Goal: Task Accomplishment & Management: Manage account settings

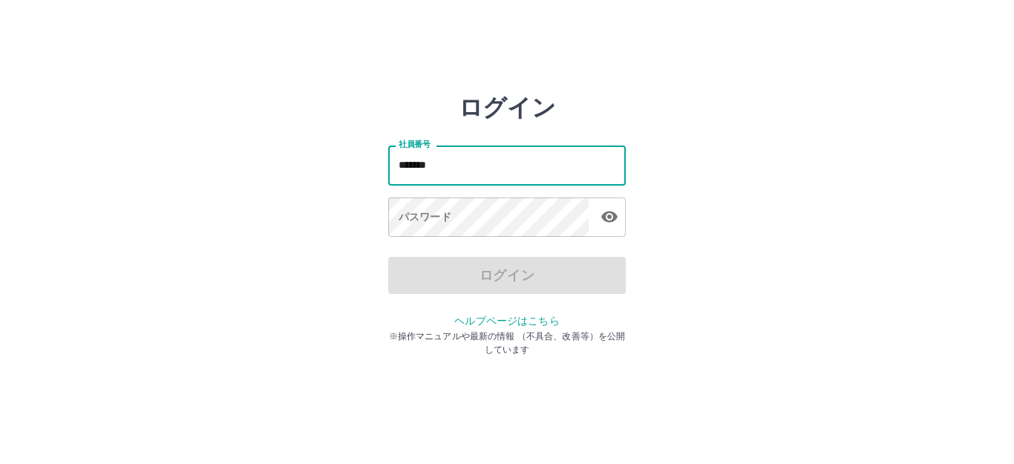
type input "*******"
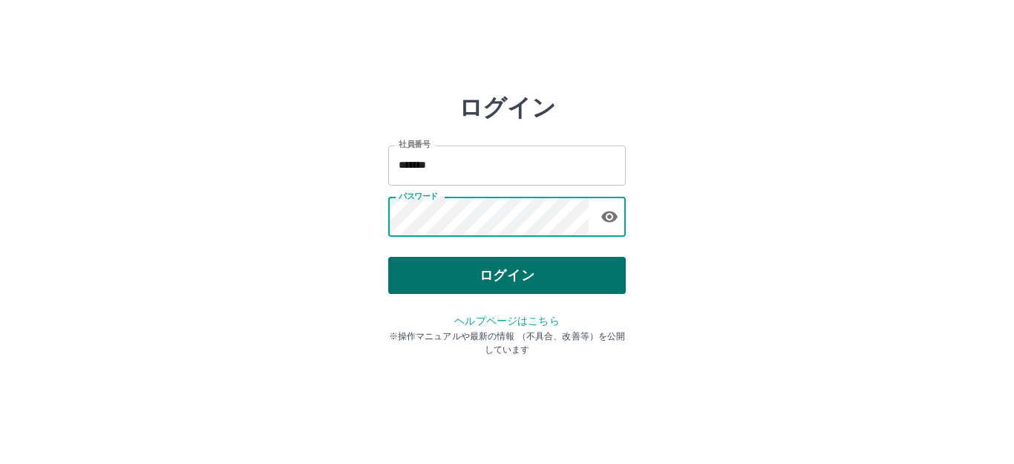
click at [478, 270] on button "ログイン" at bounding box center [506, 275] width 237 height 37
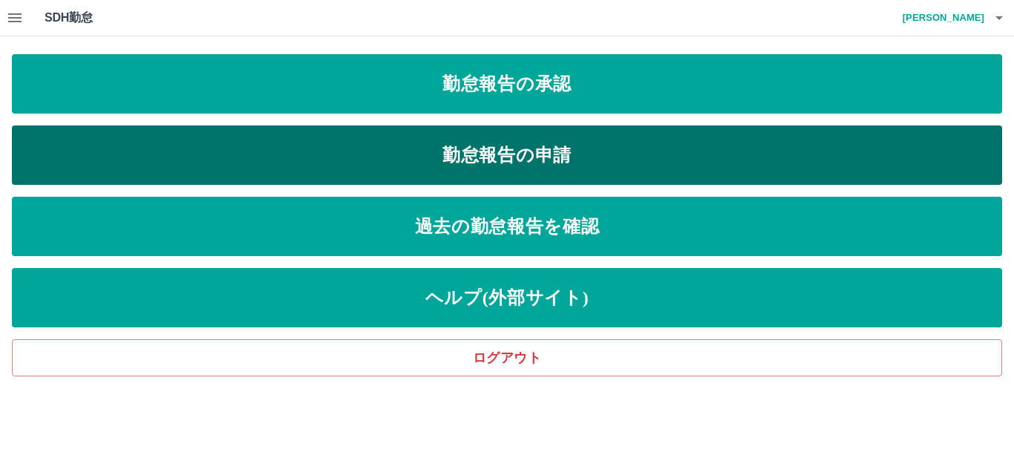
click at [427, 161] on link "勤怠報告の申請" at bounding box center [507, 154] width 990 height 59
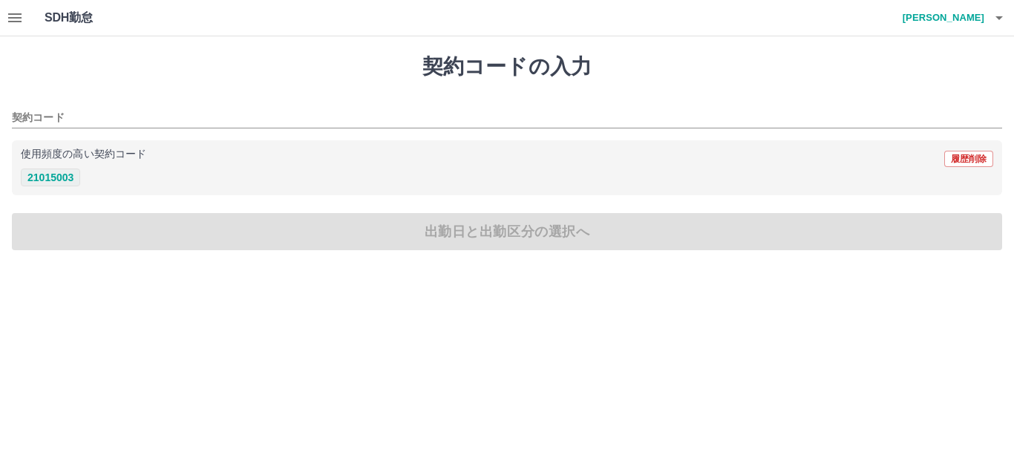
click at [45, 177] on button "21015003" at bounding box center [50, 177] width 59 height 18
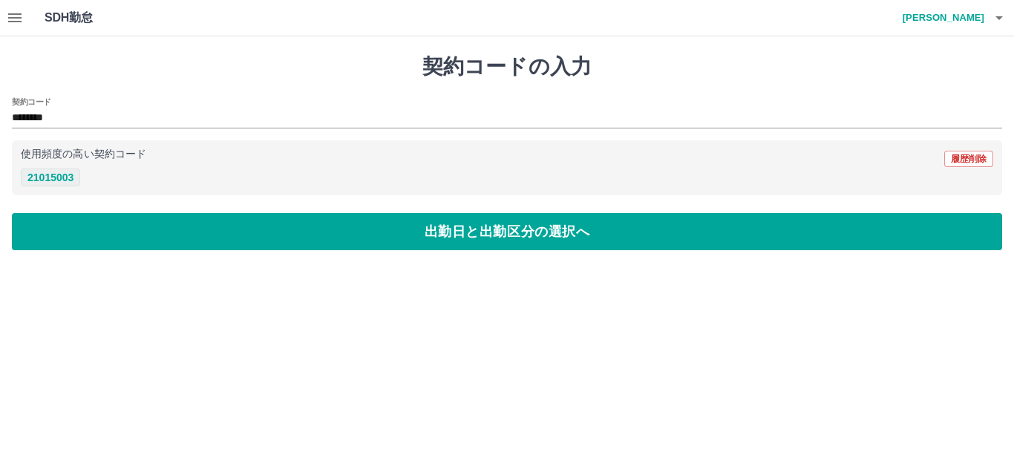
type input "********"
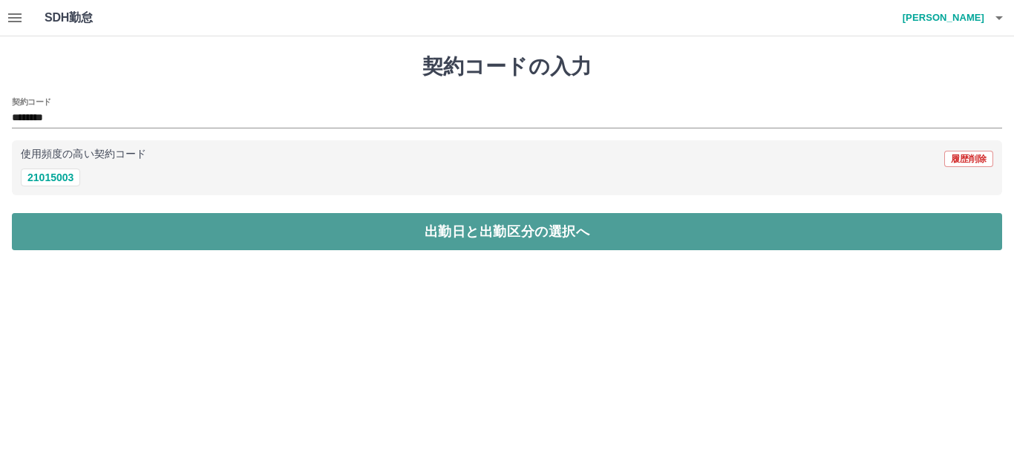
click at [245, 227] on button "出勤日と出勤区分の選択へ" at bounding box center [507, 231] width 990 height 37
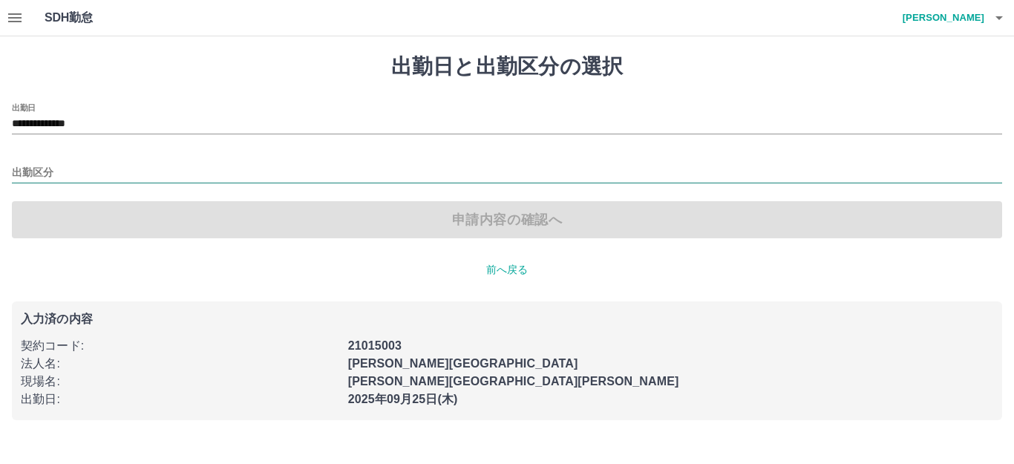
click at [114, 173] on input "出勤区分" at bounding box center [507, 173] width 990 height 19
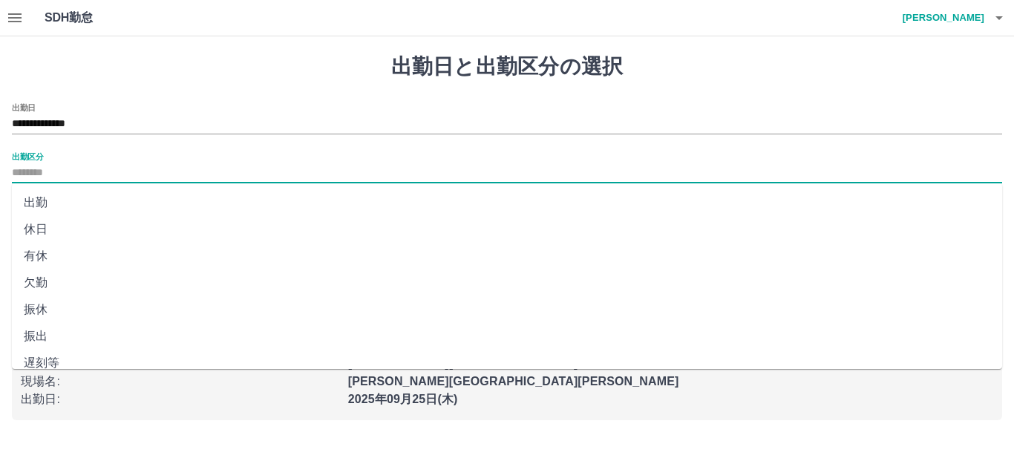
click at [84, 200] on li "出勤" at bounding box center [507, 202] width 990 height 27
type input "**"
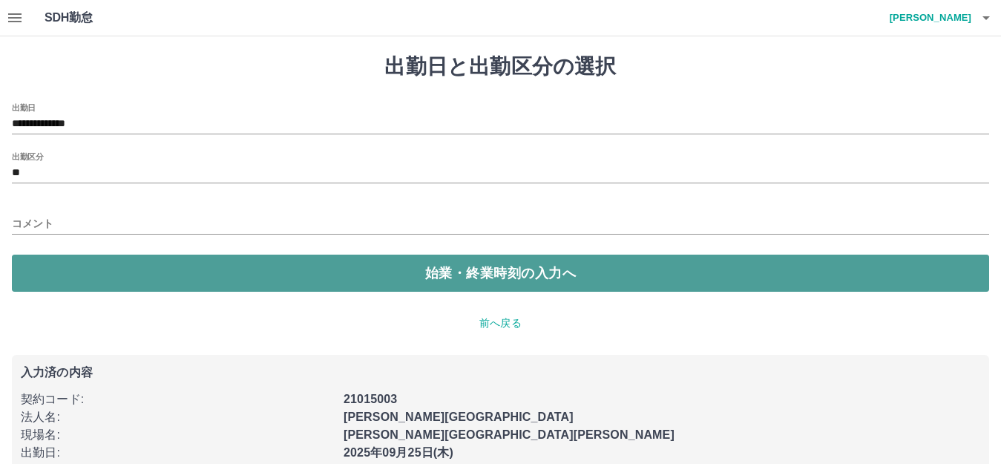
click at [407, 278] on button "始業・終業時刻の入力へ" at bounding box center [500, 272] width 977 height 37
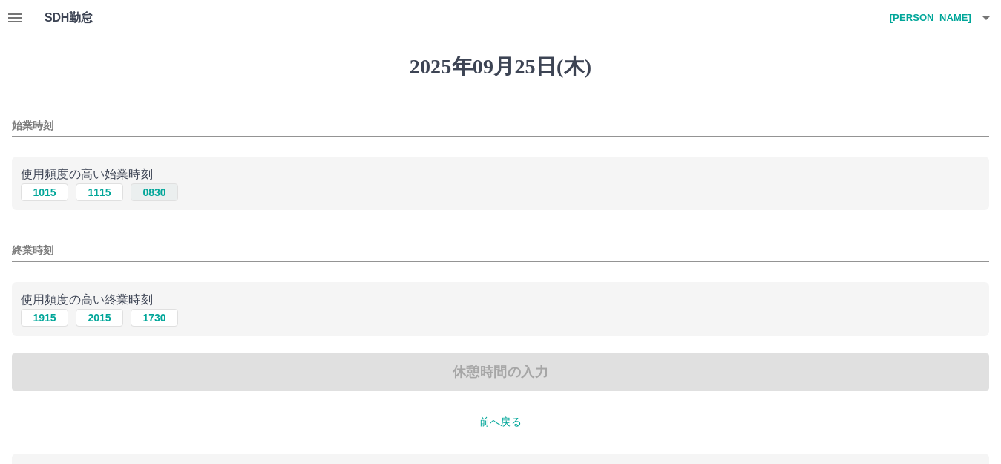
click at [151, 191] on button "0830" at bounding box center [154, 192] width 47 height 18
type input "****"
drag, startPoint x: 165, startPoint y: 314, endPoint x: 167, endPoint y: 329, distance: 15.7
click at [165, 315] on button "1730" at bounding box center [154, 318] width 47 height 18
type input "****"
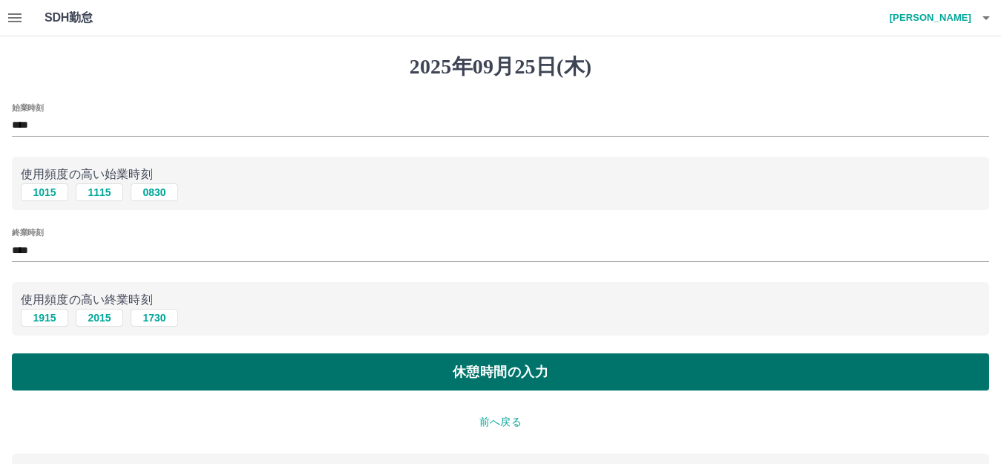
click at [194, 378] on button "休憩時間の入力" at bounding box center [500, 371] width 977 height 37
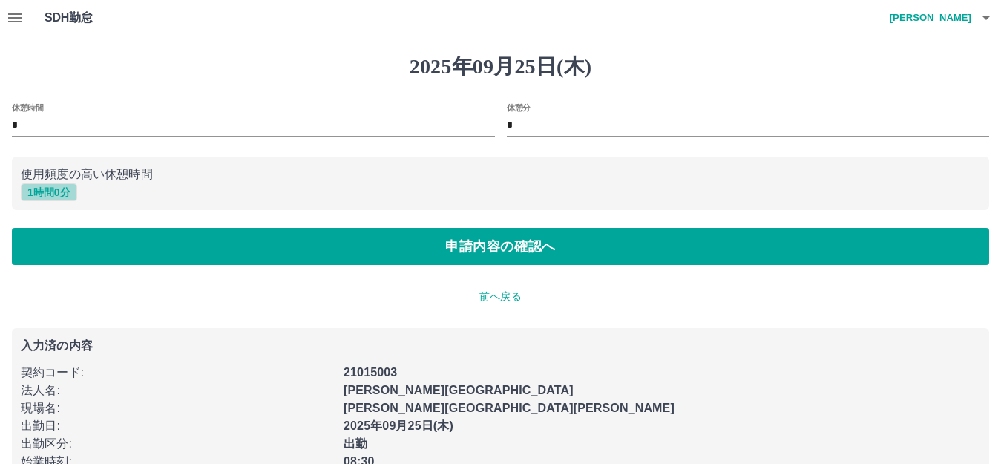
click at [51, 188] on button "1 時間 0 分" at bounding box center [49, 192] width 56 height 18
type input "*"
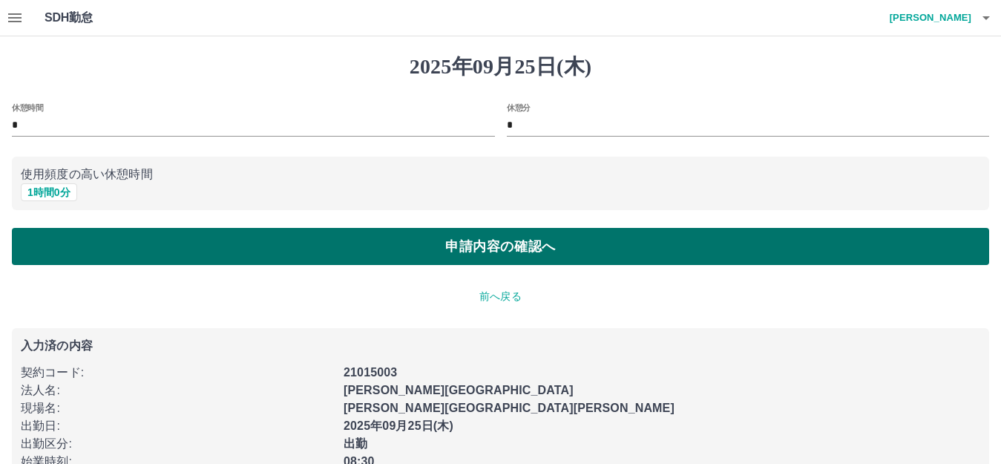
click at [443, 246] on button "申請内容の確認へ" at bounding box center [500, 246] width 977 height 37
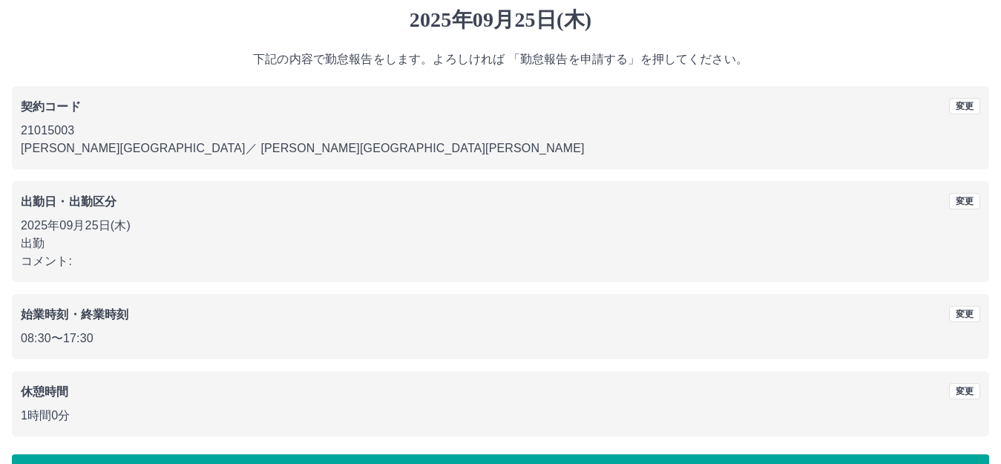
scroll to position [92, 0]
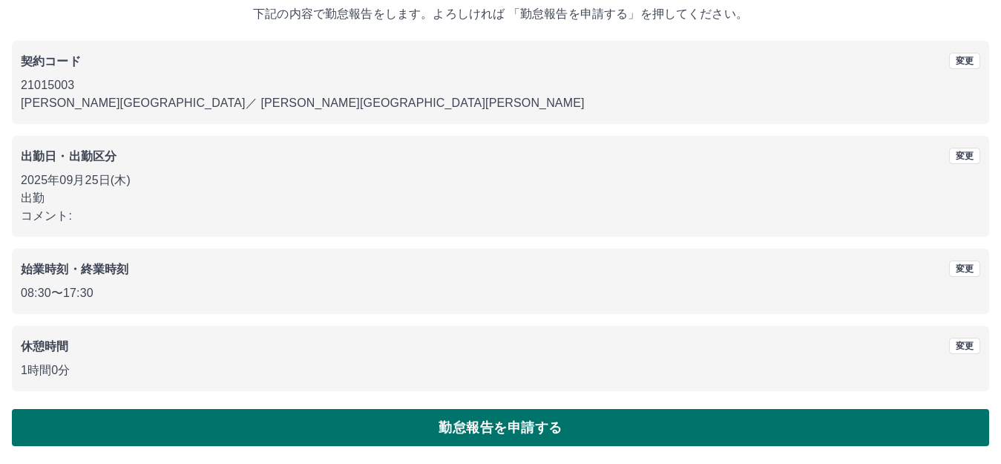
click at [490, 428] on button "勤怠報告を申請する" at bounding box center [500, 427] width 977 height 37
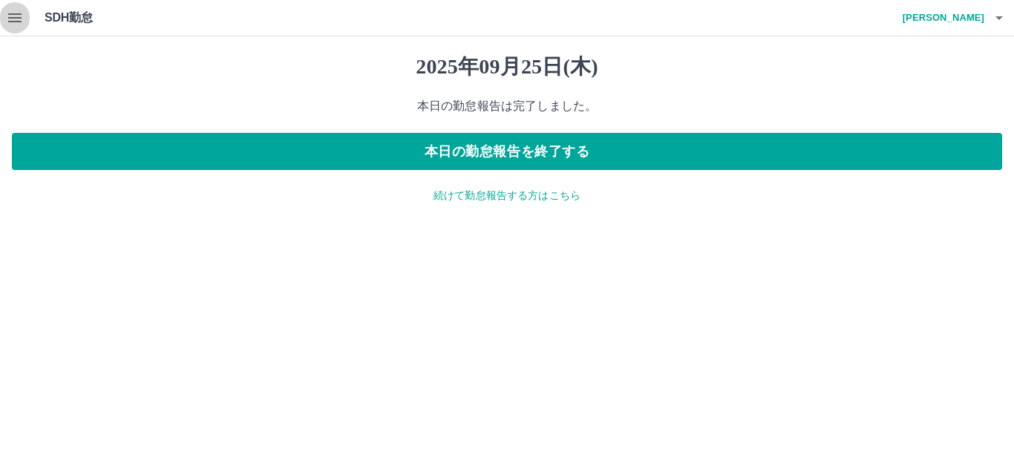
click at [16, 16] on icon "button" at bounding box center [15, 18] width 18 height 18
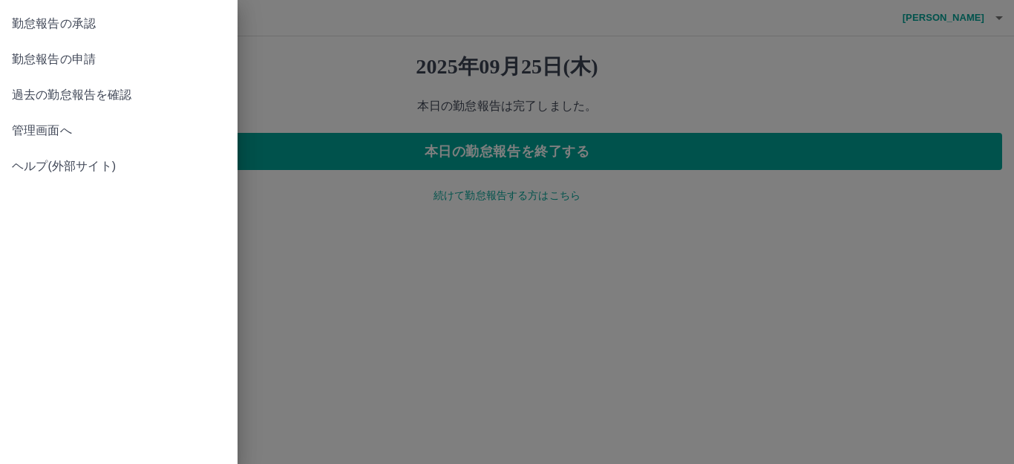
drag, startPoint x: 852, startPoint y: 61, endPoint x: 932, endPoint y: 38, distance: 83.4
click at [858, 60] on div at bounding box center [507, 232] width 1014 height 464
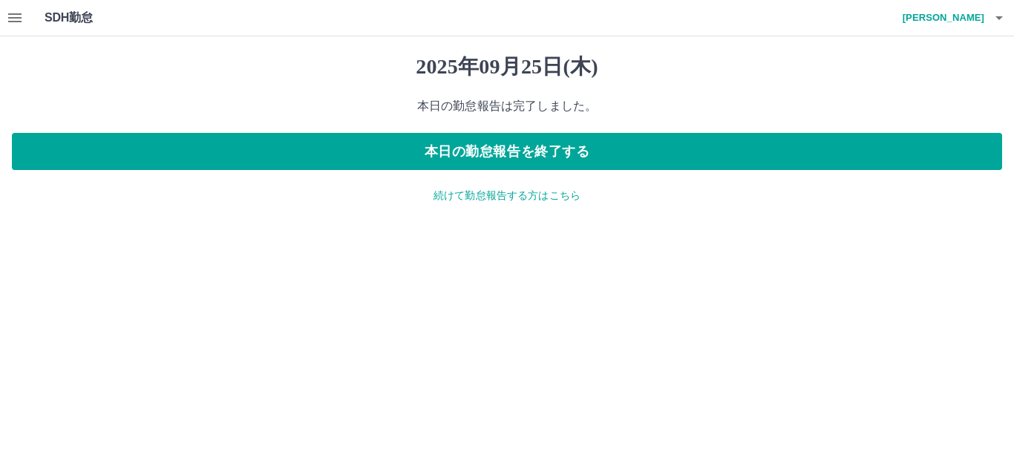
click at [970, 22] on h4 "高橋　幸一" at bounding box center [939, 18] width 89 height 36
click at [935, 113] on li "ログアウト" at bounding box center [935, 108] width 131 height 27
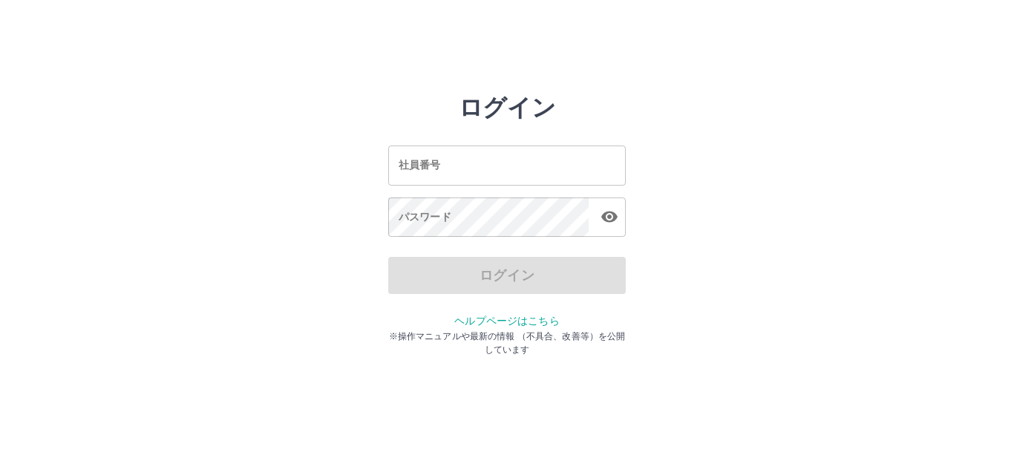
click at [427, 161] on input "社員番号" at bounding box center [506, 164] width 237 height 39
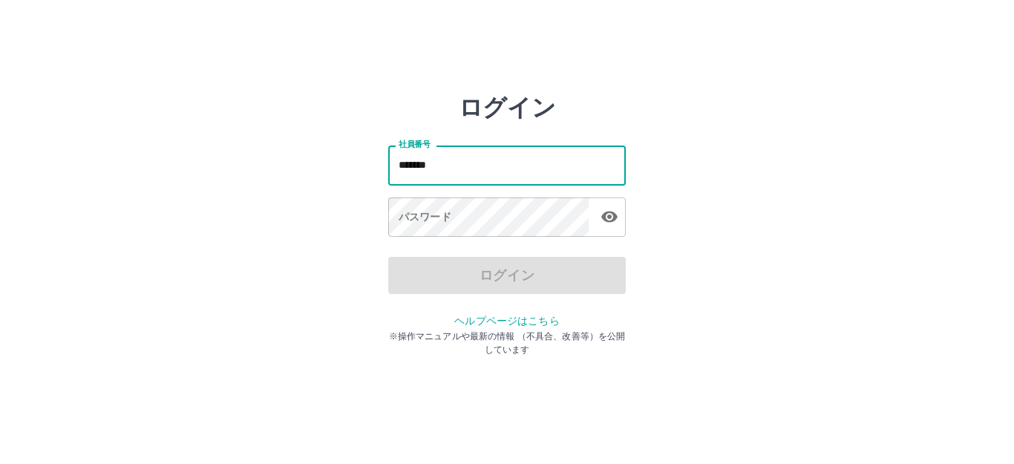
type input "*******"
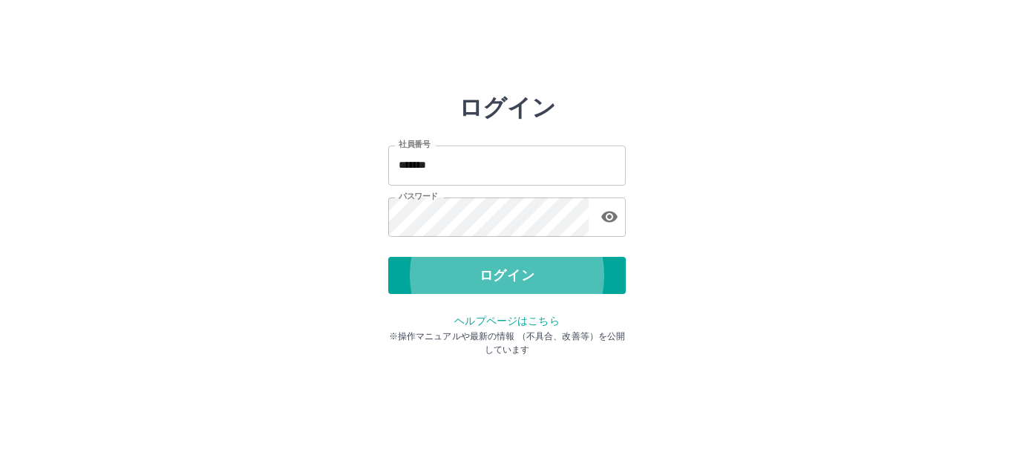
click at [388, 257] on button "ログイン" at bounding box center [506, 275] width 237 height 37
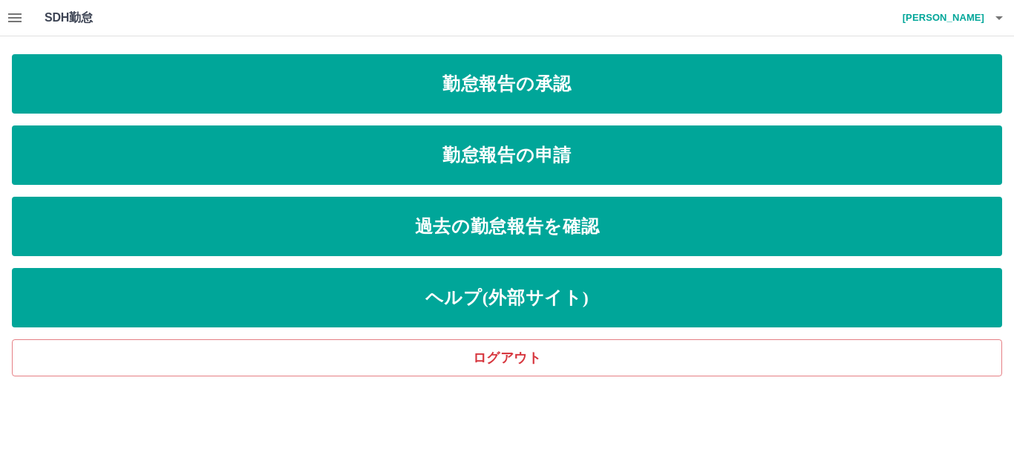
click at [16, 19] on icon "button" at bounding box center [15, 18] width 18 height 18
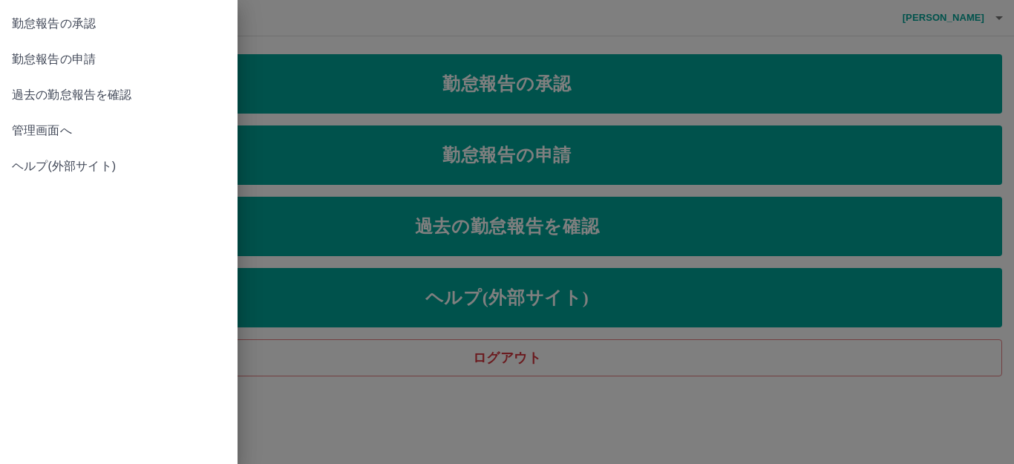
click at [58, 131] on span "管理画面へ" at bounding box center [119, 131] width 214 height 18
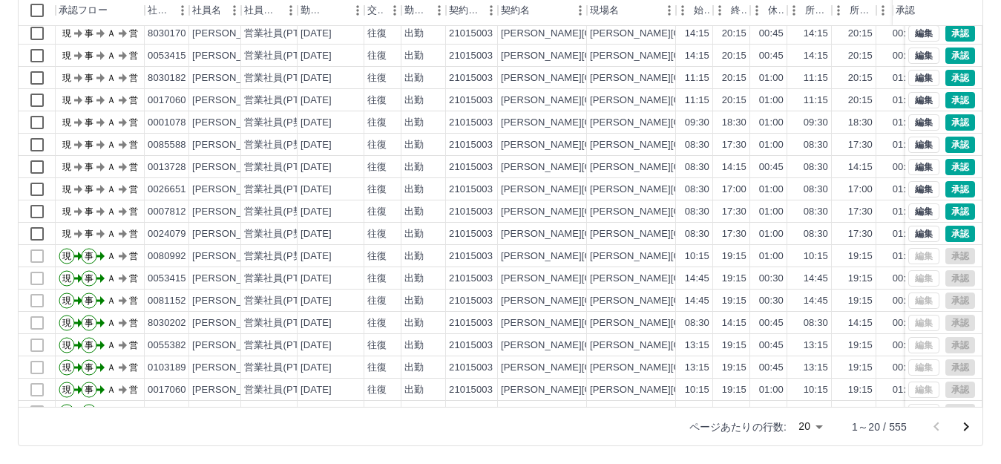
scroll to position [77, 0]
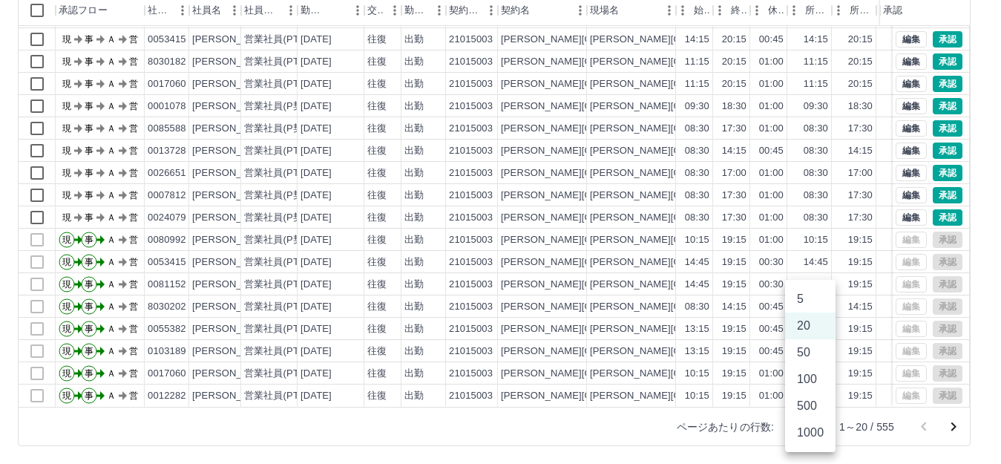
click at [815, 424] on body "SDH勤怠 高橋　幸一 勤務実績承認 前月 2025年09月 次月 今月 月選択 承認モード 削除モード 一括承認 列一覧 0 フィルター 行間隔 エクスポー…" at bounding box center [500, 150] width 1001 height 627
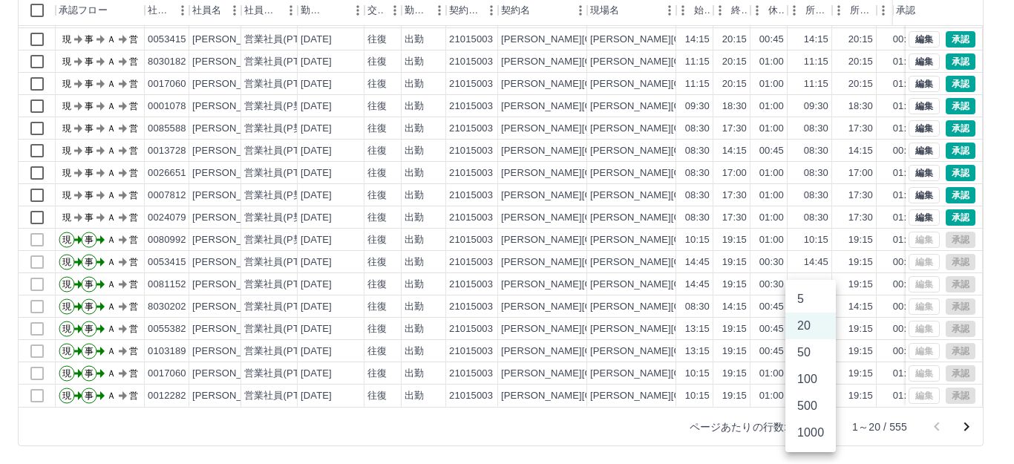
click at [804, 397] on li "500" at bounding box center [810, 405] width 50 height 27
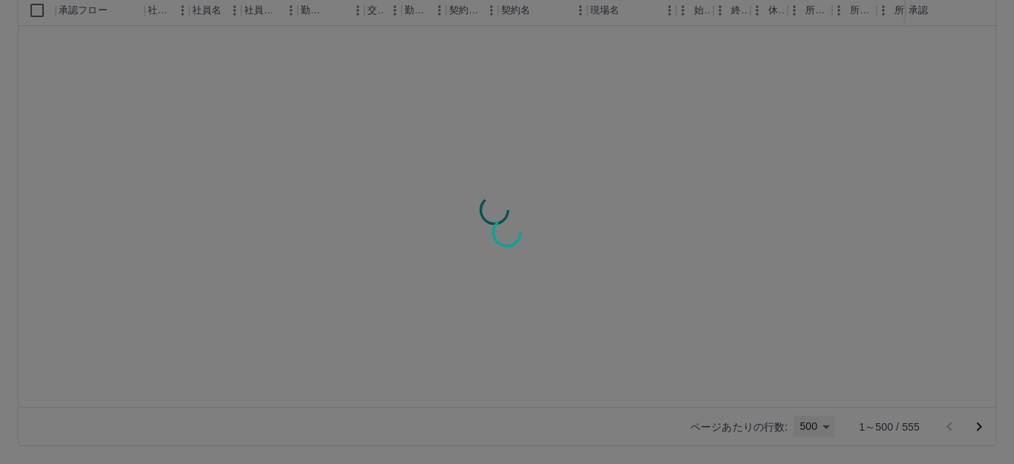
type input "***"
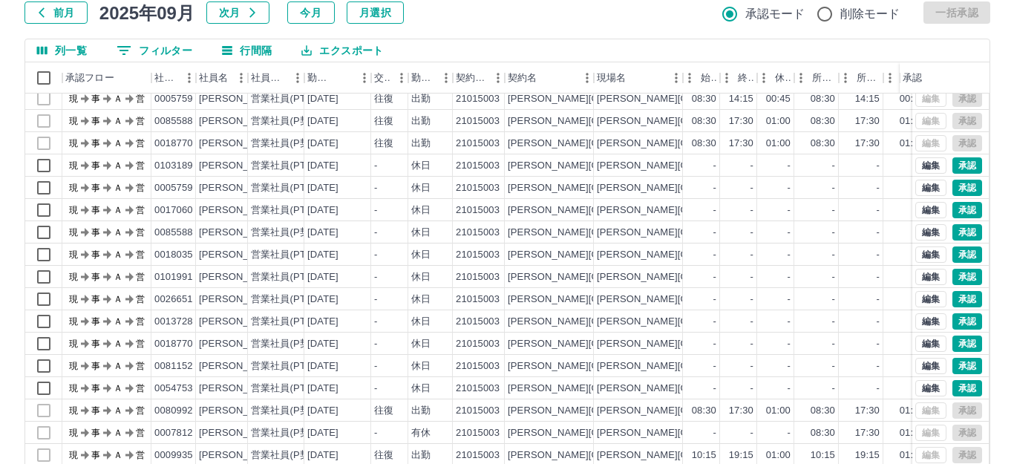
scroll to position [0, 0]
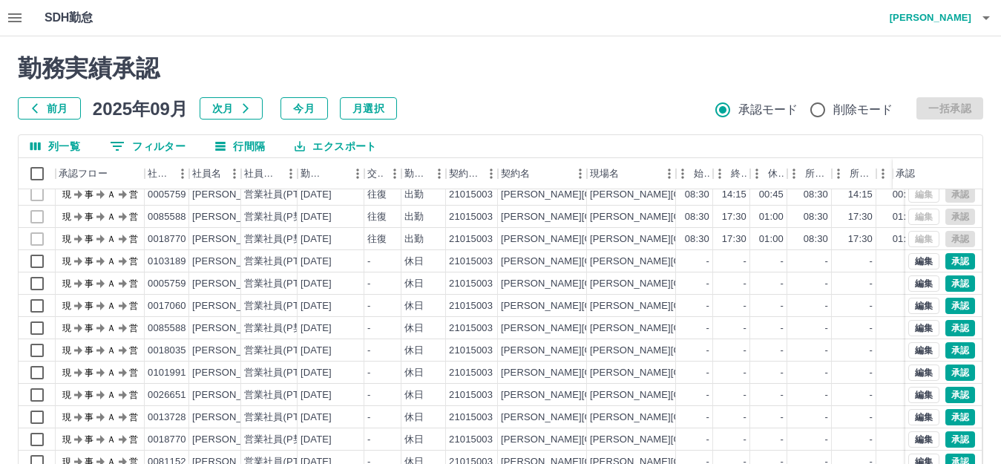
click at [943, 16] on h4 "高橋　幸一" at bounding box center [926, 18] width 89 height 36
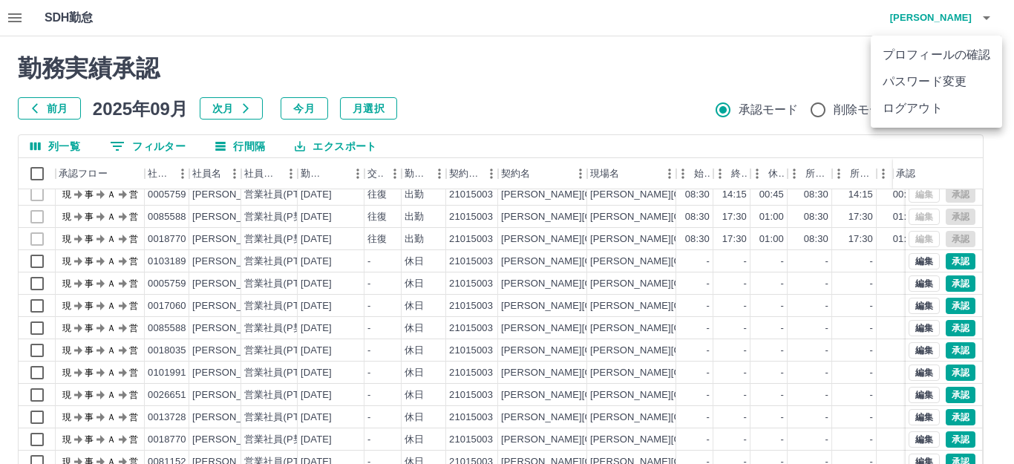
click at [921, 104] on li "ログアウト" at bounding box center [935, 108] width 131 height 27
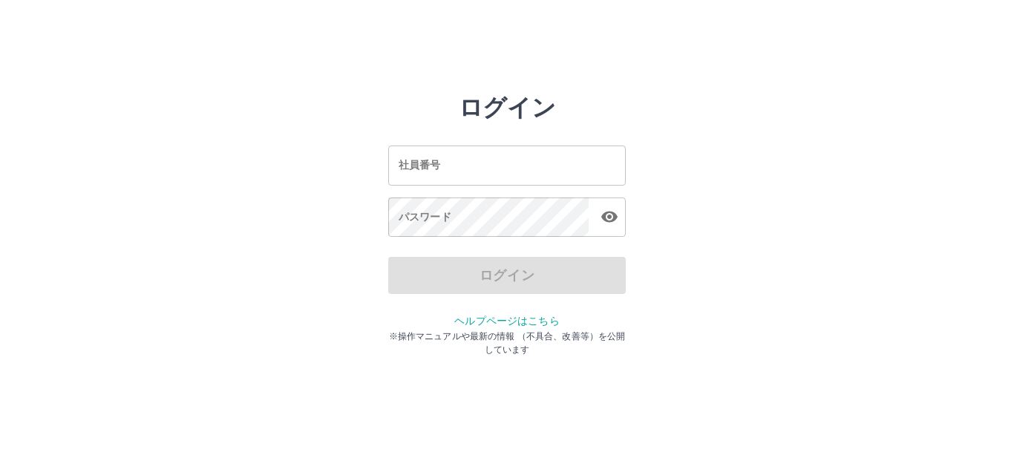
click at [438, 161] on input "社員番号" at bounding box center [506, 164] width 237 height 39
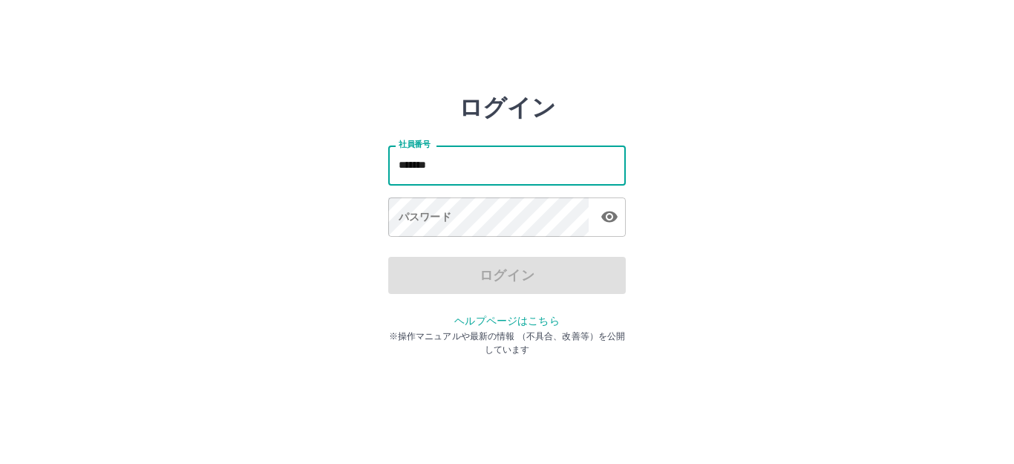
type input "*******"
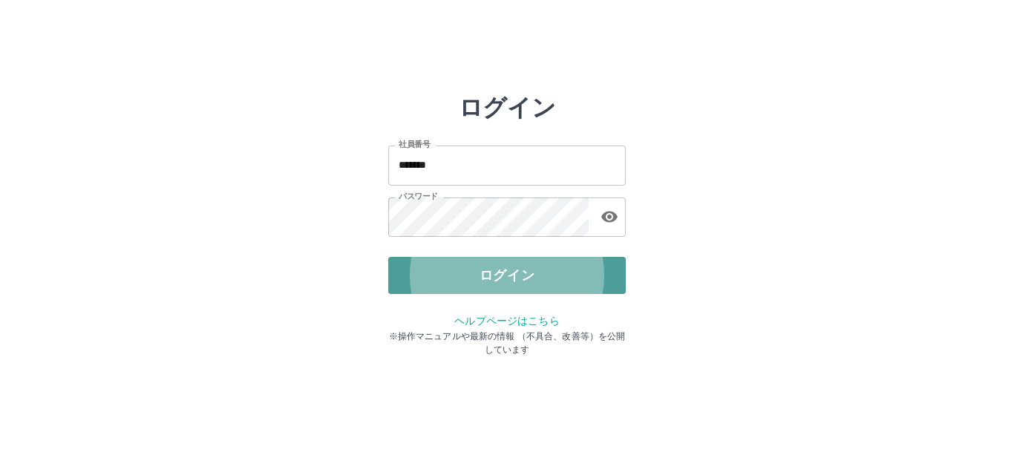
click at [510, 277] on button "ログイン" at bounding box center [506, 275] width 237 height 37
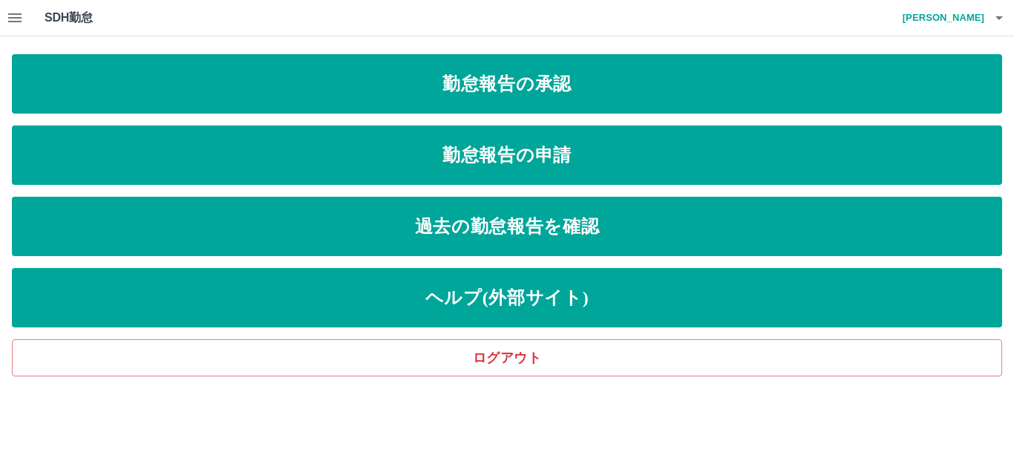
click at [18, 22] on icon "button" at bounding box center [14, 17] width 13 height 9
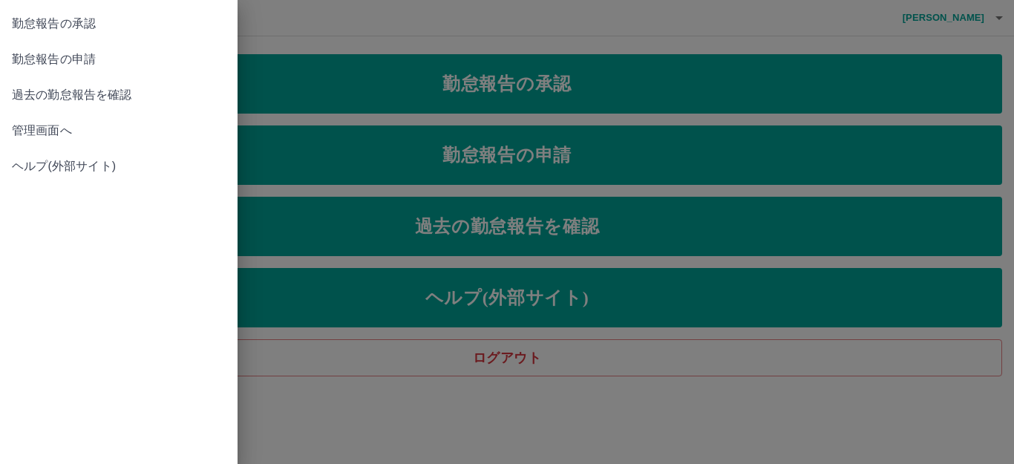
click at [58, 136] on span "管理画面へ" at bounding box center [119, 131] width 214 height 18
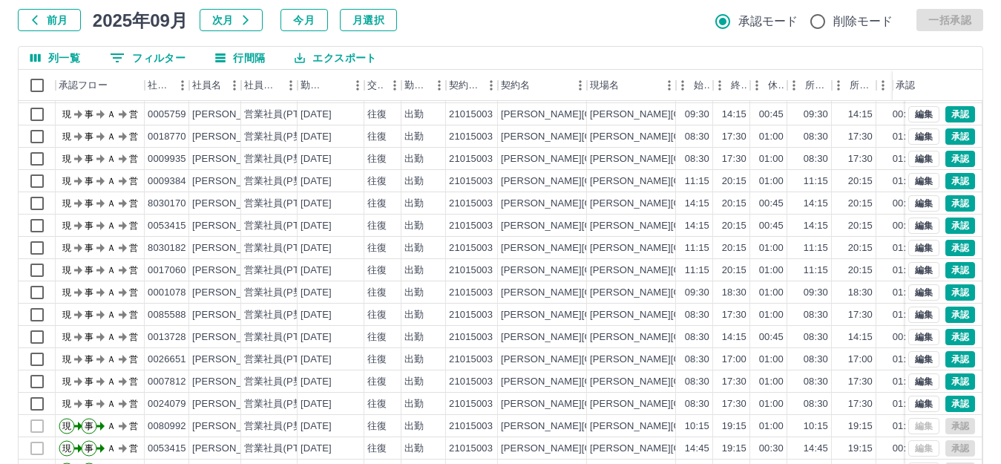
scroll to position [163, 0]
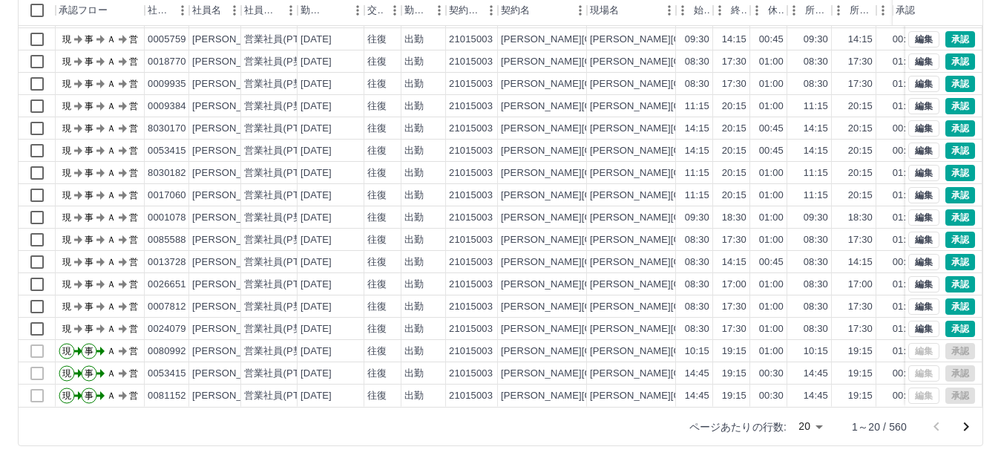
click at [820, 425] on body "SDH勤怠 高橋　幸一 勤務実績承認 前月 2025年09月 次月 今月 月選択 承認モード 削除モード 一括承認 列一覧 0 フィルター 行間隔 エクスポー…" at bounding box center [500, 150] width 1001 height 627
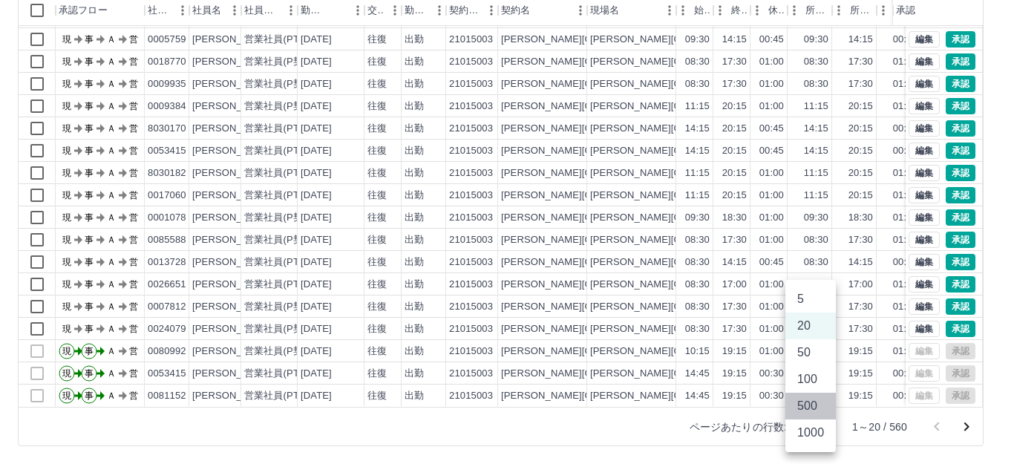
click at [811, 401] on li "500" at bounding box center [810, 405] width 50 height 27
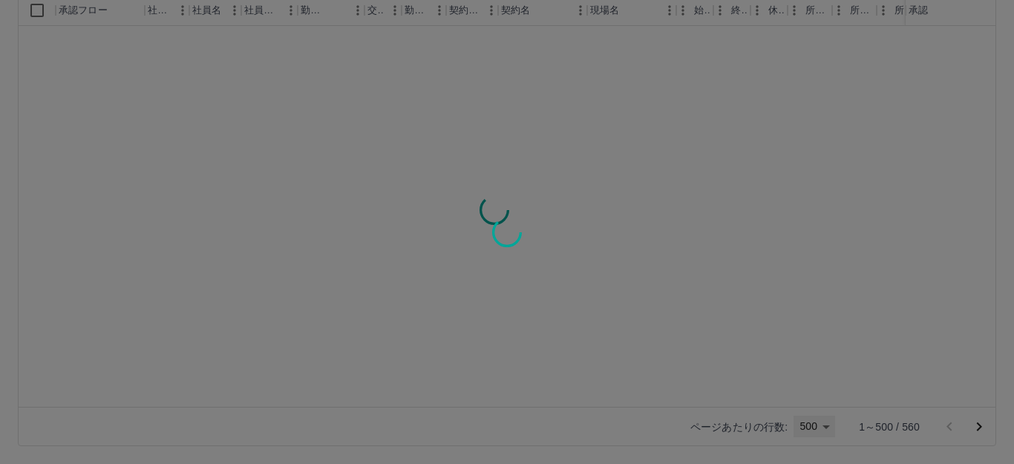
type input "***"
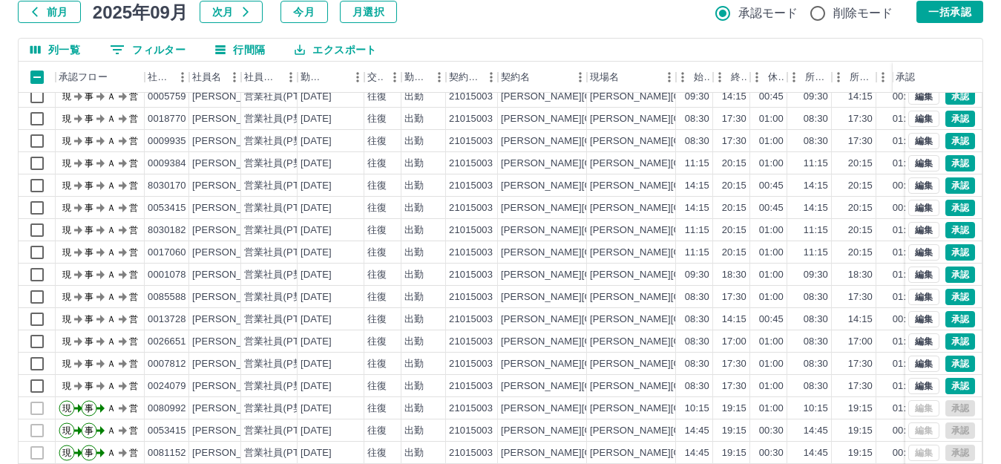
scroll to position [0, 0]
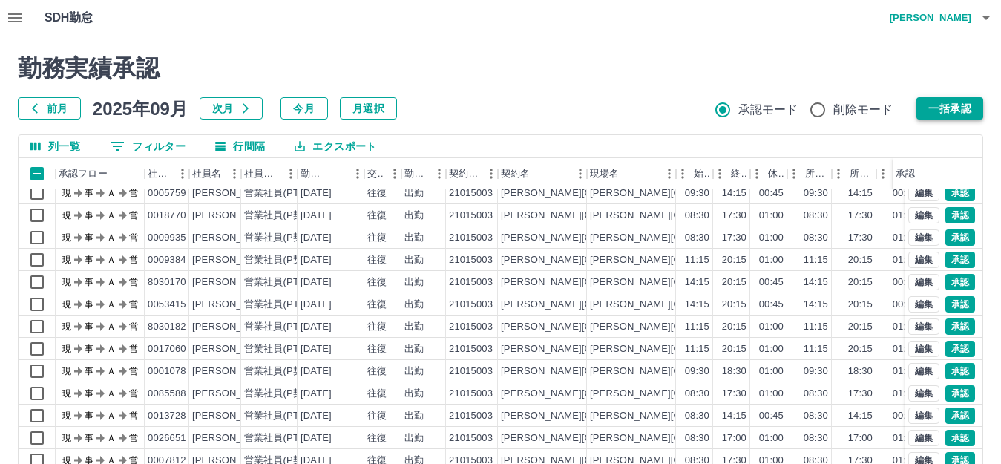
click at [947, 109] on button "一括承認" at bounding box center [949, 108] width 67 height 22
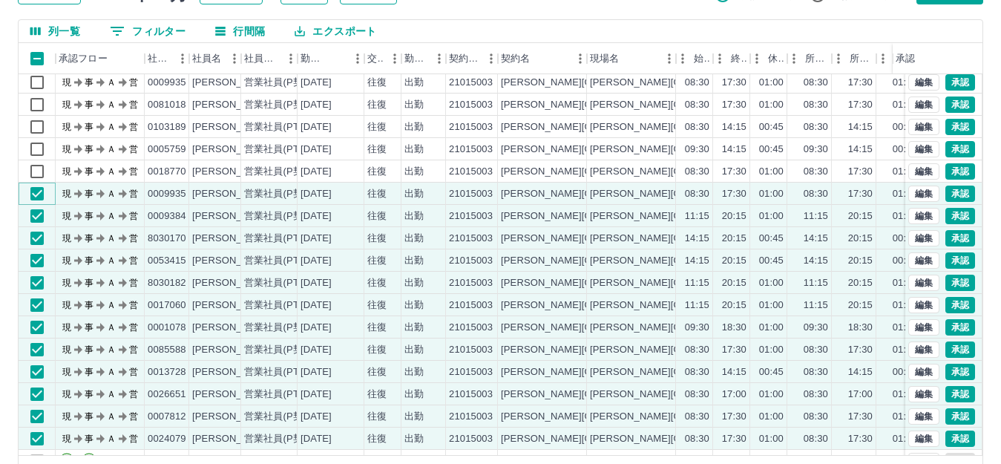
scroll to position [89, 0]
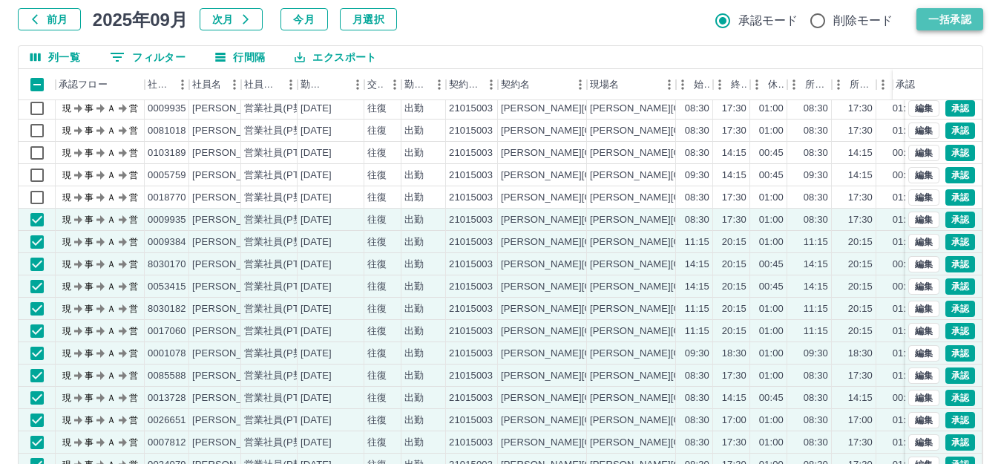
click at [968, 23] on button "一括承認" at bounding box center [949, 19] width 67 height 22
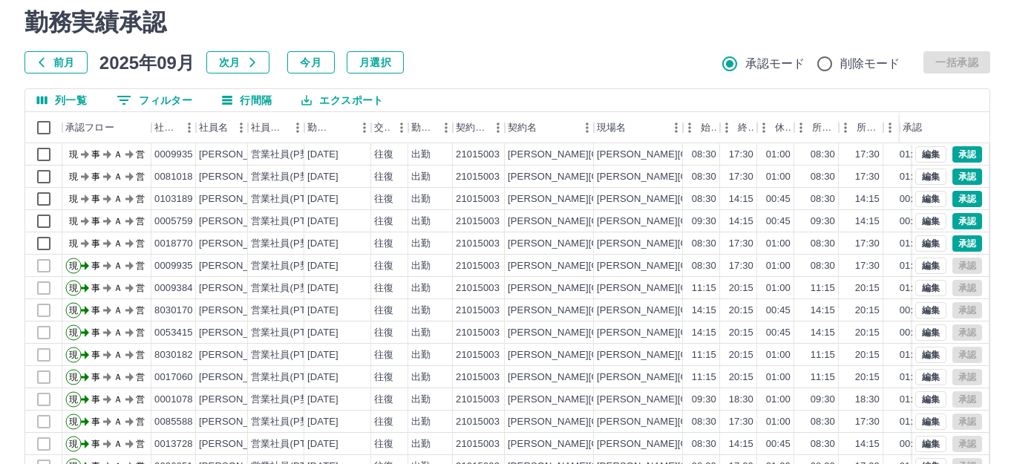
scroll to position [0, 0]
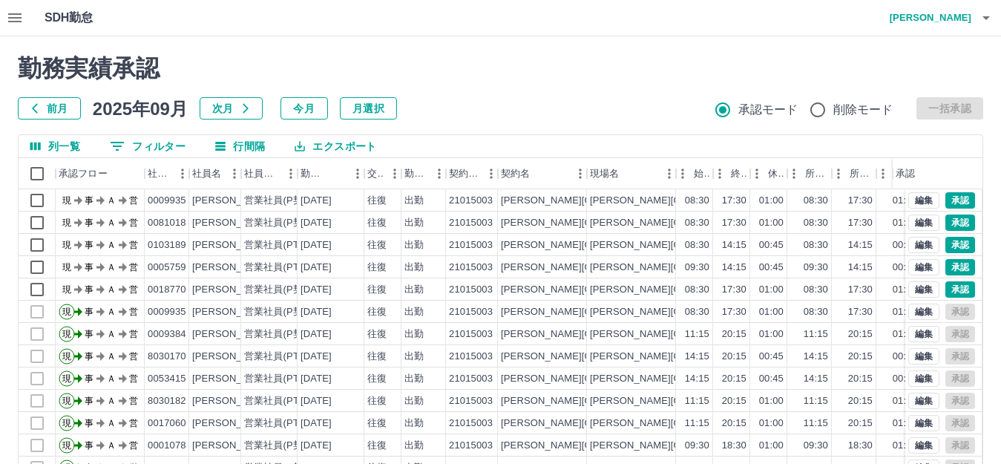
click at [944, 19] on h4 "高橋　幸一" at bounding box center [926, 18] width 89 height 36
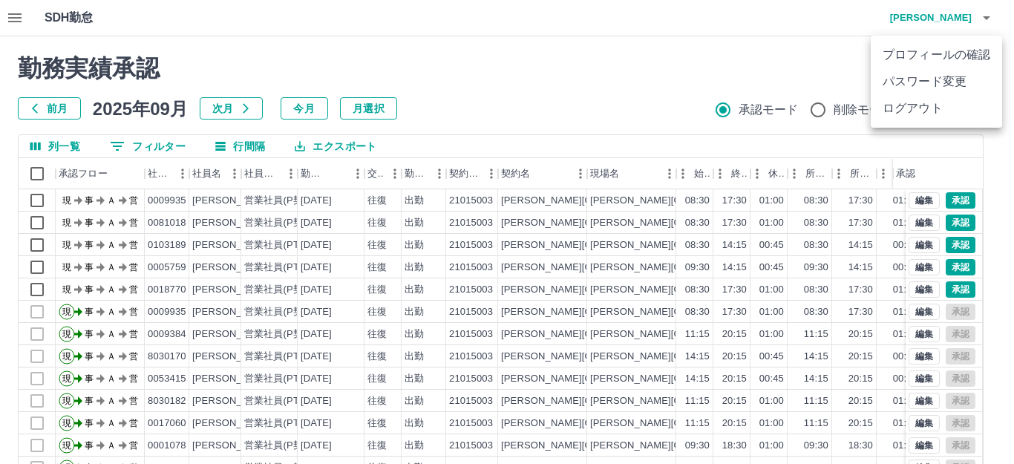
click at [930, 108] on li "ログアウト" at bounding box center [935, 108] width 131 height 27
